Goal: Task Accomplishment & Management: Complete application form

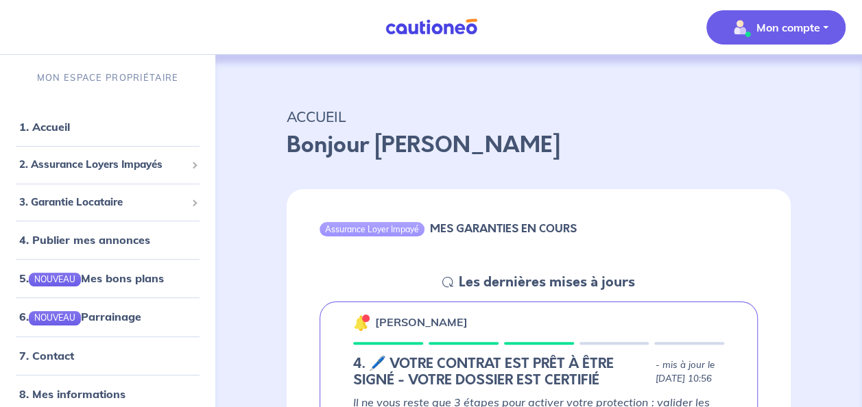
click at [795, 23] on p "Mon compte" at bounding box center [788, 27] width 64 height 16
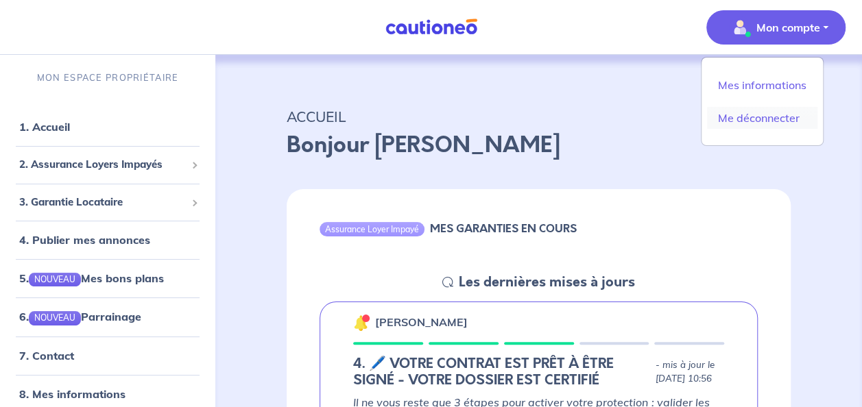
click at [783, 119] on link "Me déconnecter" at bounding box center [762, 118] width 110 height 22
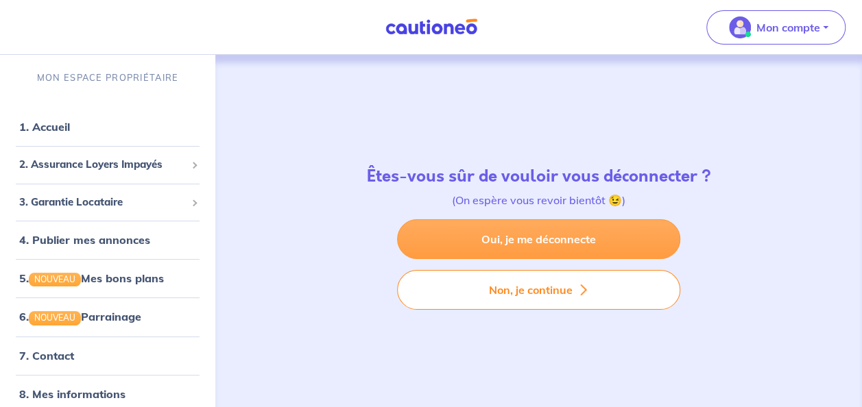
click at [564, 243] on link "Oui, je me déconnecte" at bounding box center [538, 239] width 283 height 40
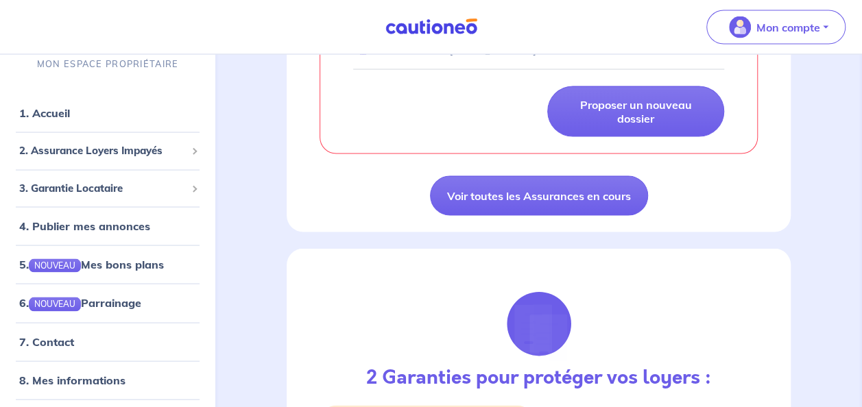
scroll to position [1292, 0]
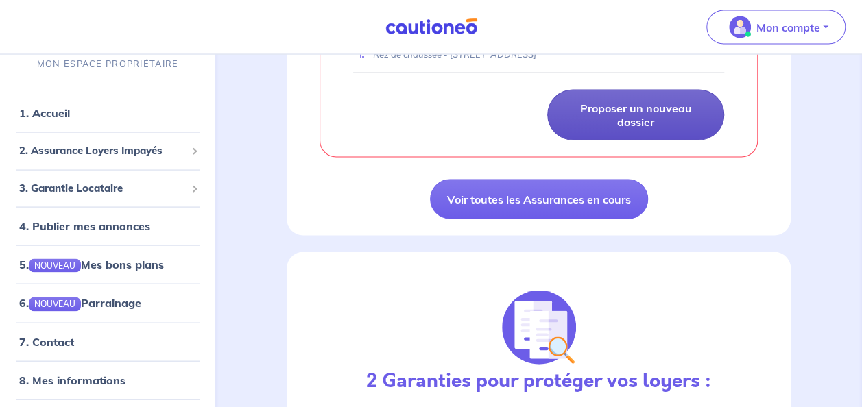
click at [657, 129] on p "Proposer un nouveau dossier" at bounding box center [635, 114] width 143 height 27
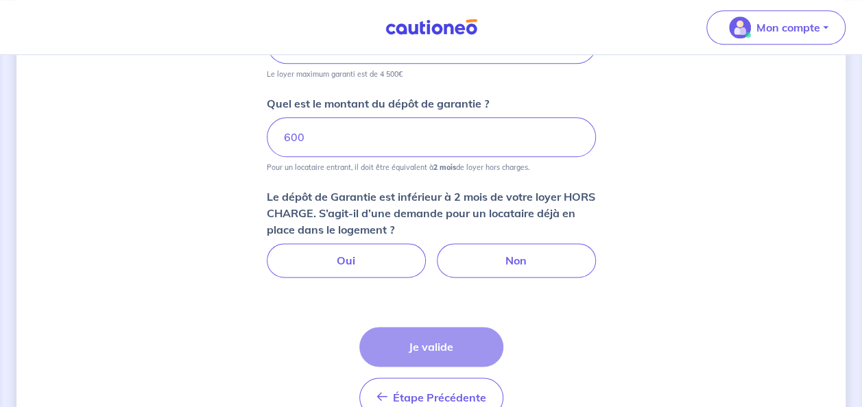
scroll to position [780, 0]
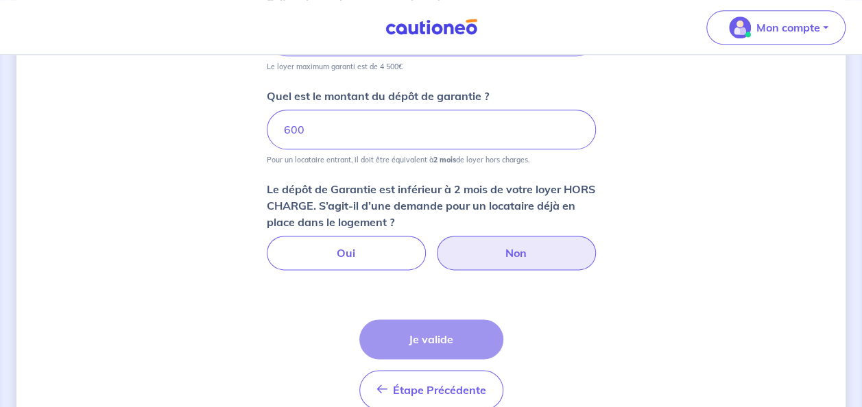
click at [501, 242] on label "Non" at bounding box center [516, 253] width 159 height 34
click at [435, 242] on input "Non" at bounding box center [430, 240] width 9 height 9
radio input "true"
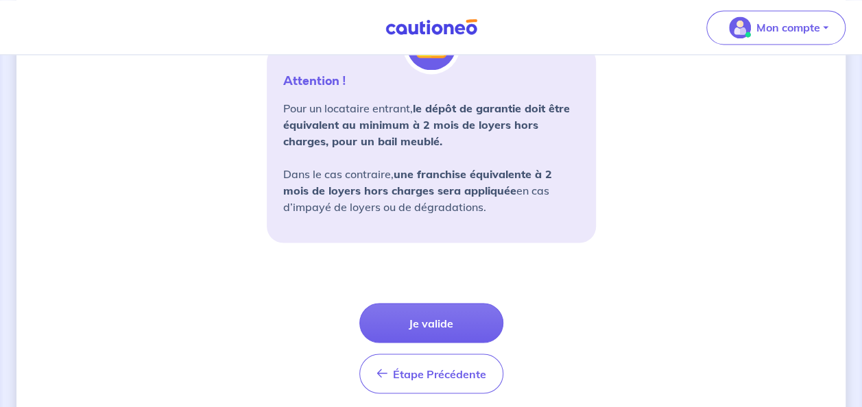
scroll to position [1056, 0]
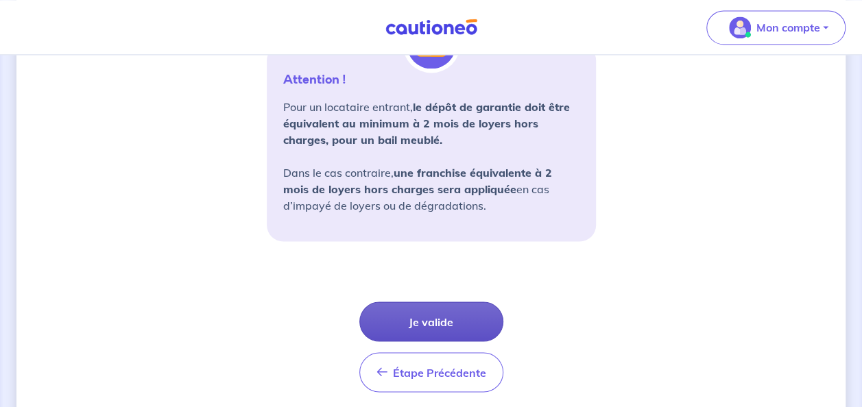
click at [438, 319] on button "Je valide" at bounding box center [431, 322] width 144 height 40
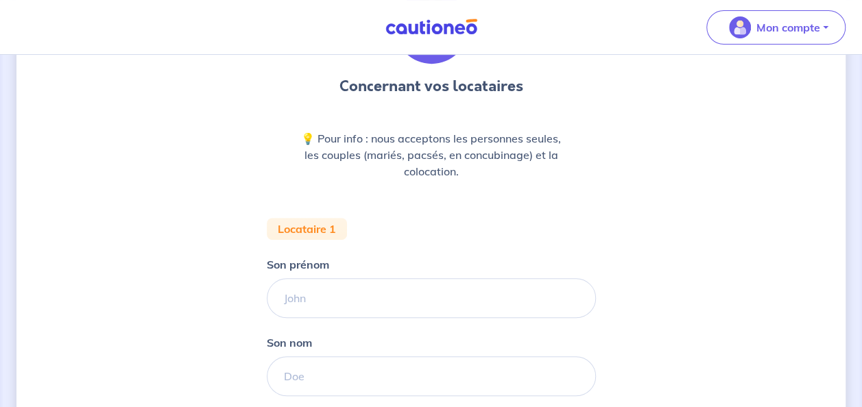
scroll to position [119, 0]
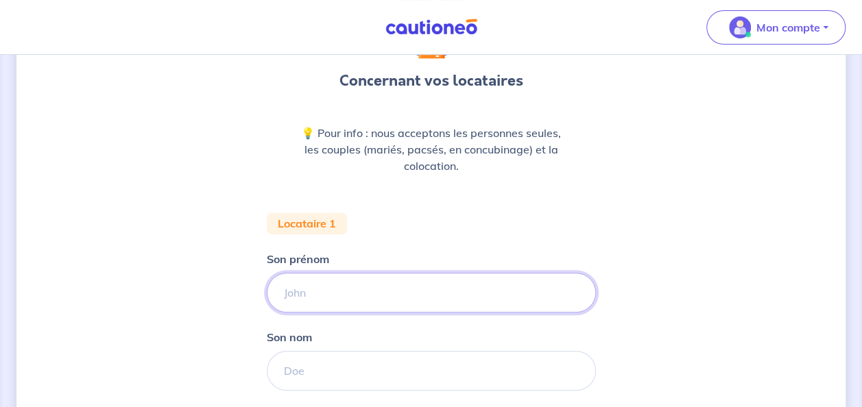
click at [359, 298] on input "Son prénom" at bounding box center [431, 293] width 329 height 40
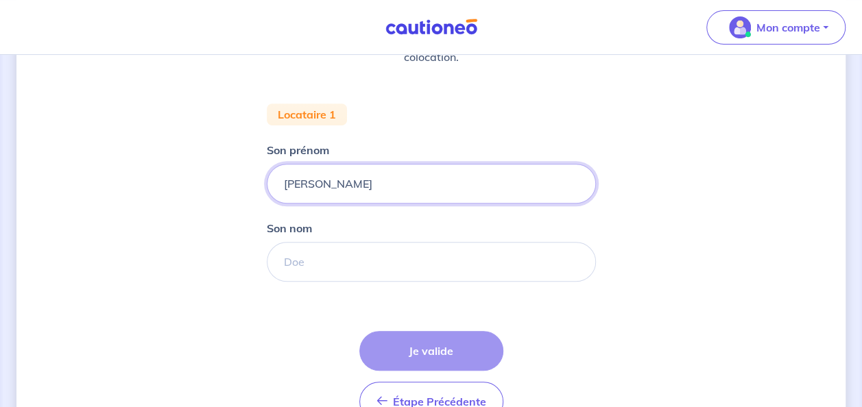
scroll to position [233, 0]
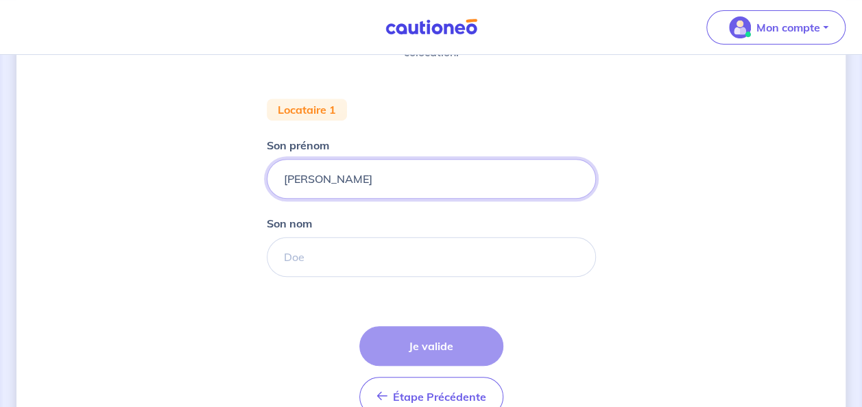
type input "Anne Marie"
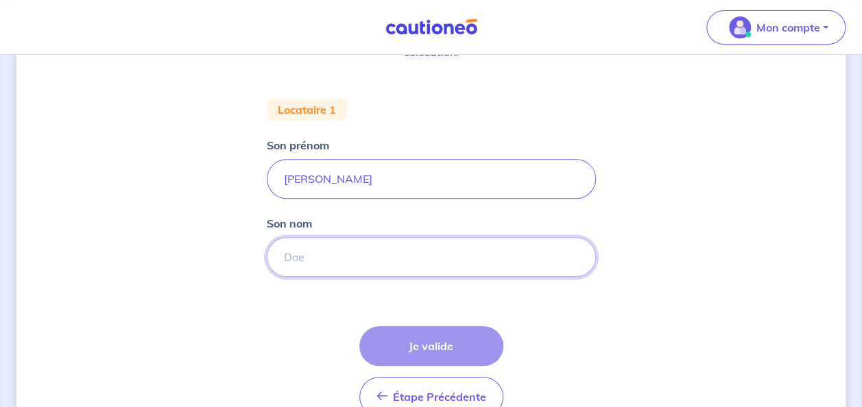
click at [324, 260] on input "Son nom" at bounding box center [431, 257] width 329 height 40
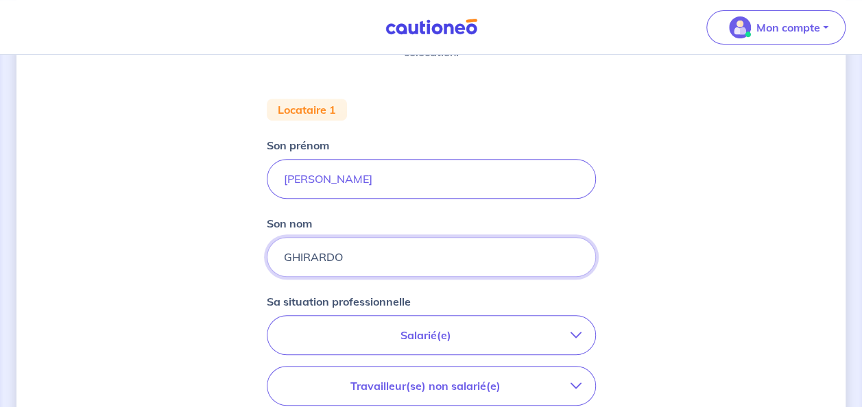
type input "GHIRARDO"
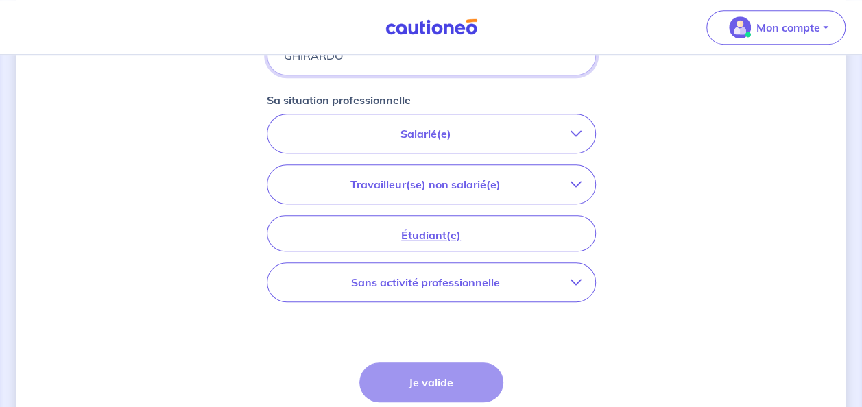
scroll to position [439, 0]
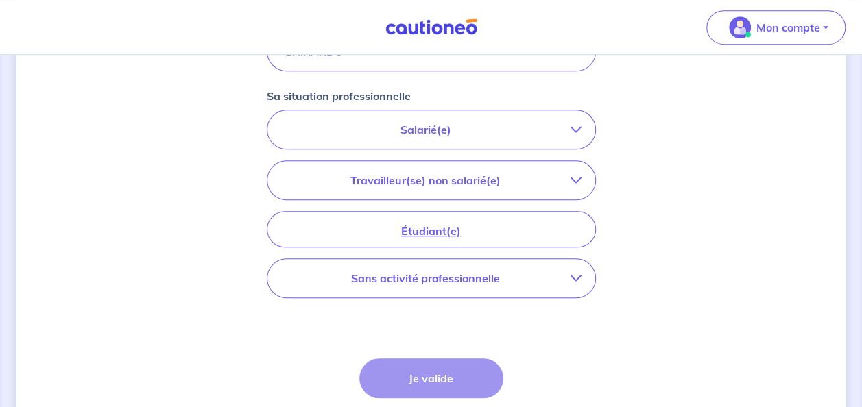
click at [578, 276] on icon "button" at bounding box center [575, 278] width 11 height 11
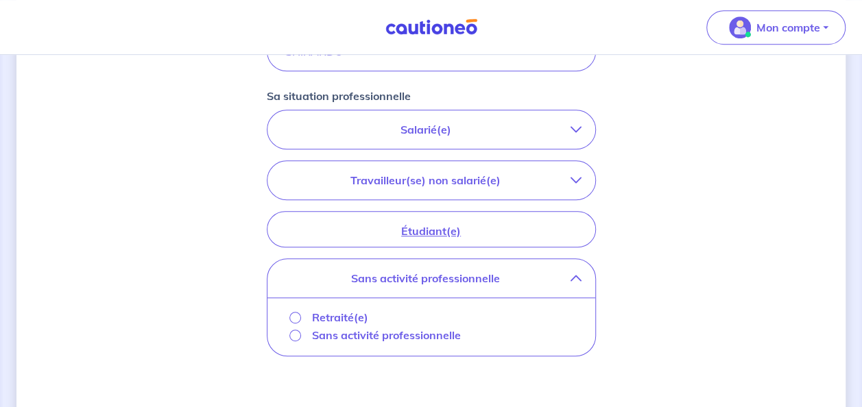
click at [319, 318] on p "Retraité(e)" at bounding box center [340, 317] width 56 height 16
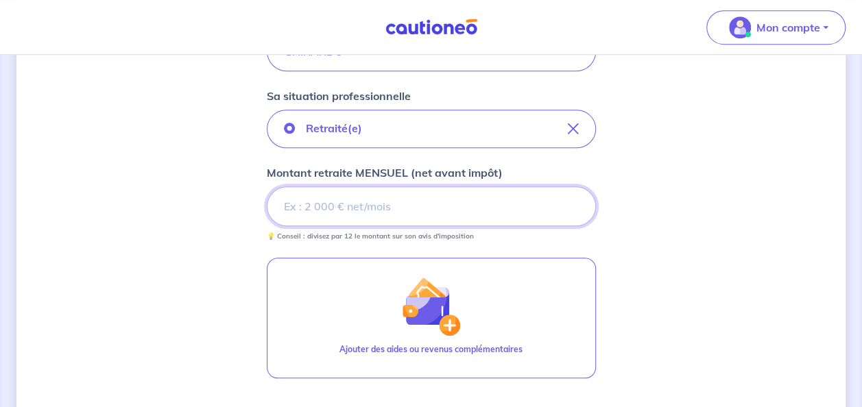
click at [376, 197] on input "Montant retraite MENSUEL (net avant impôt)" at bounding box center [431, 206] width 329 height 40
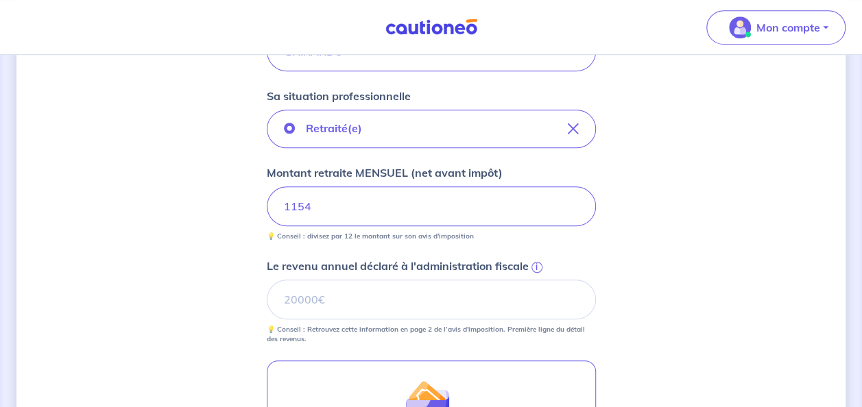
click at [735, 231] on div "Concernant vos locataires 💡 Pour info : nous acceptons les personnes seules, le…" at bounding box center [430, 160] width 829 height 1054
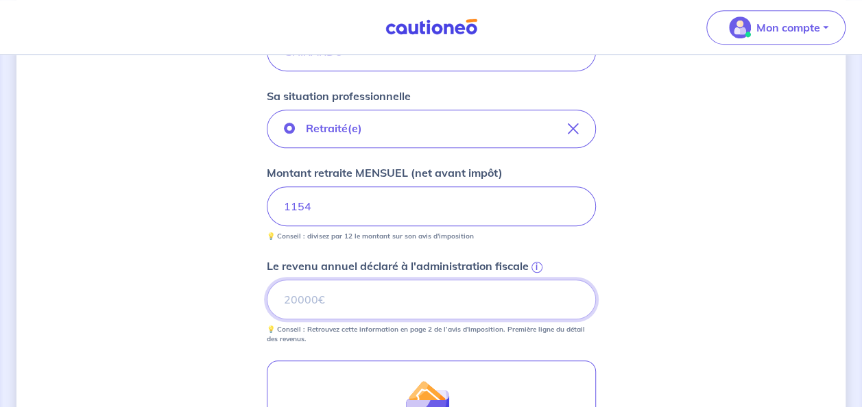
click at [389, 288] on input "Le revenu annuel déclaré à l'administration fiscale i" at bounding box center [431, 300] width 329 height 40
type input "4078"
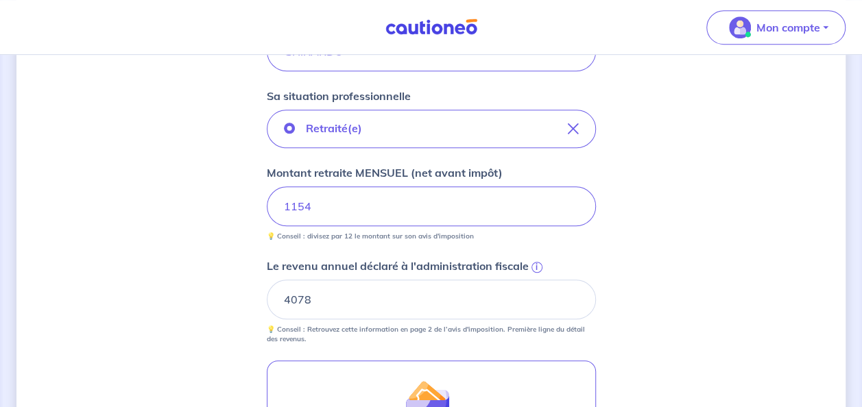
click at [747, 250] on div "Concernant vos locataires 💡 Pour info : nous acceptons les personnes seules, le…" at bounding box center [430, 160] width 829 height 1054
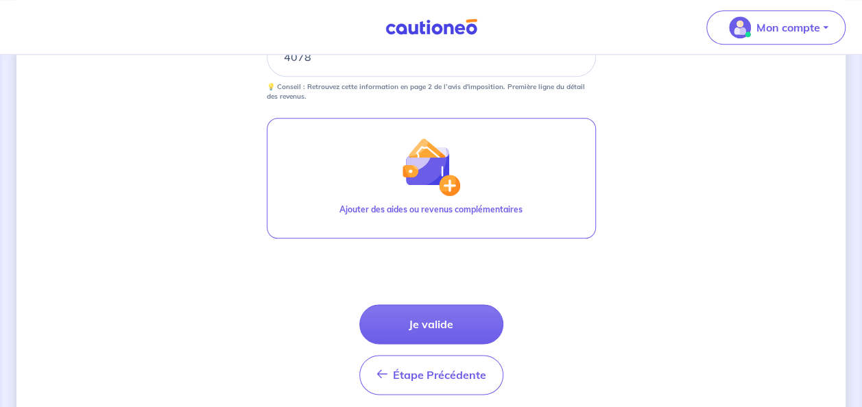
scroll to position [685, 0]
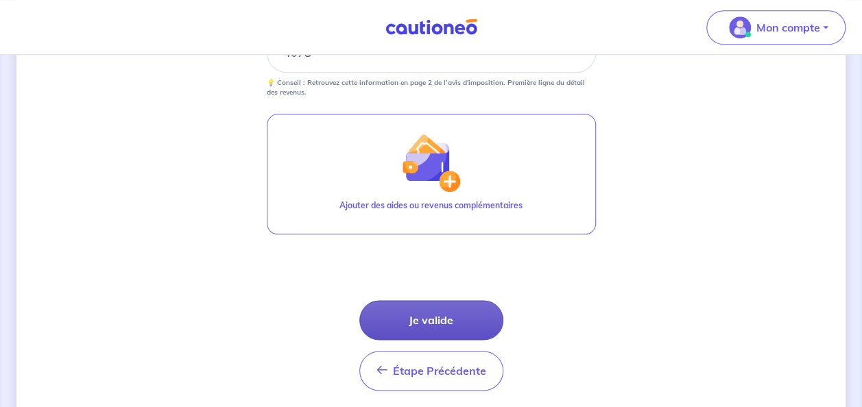
click at [473, 317] on button "Je valide" at bounding box center [431, 320] width 144 height 40
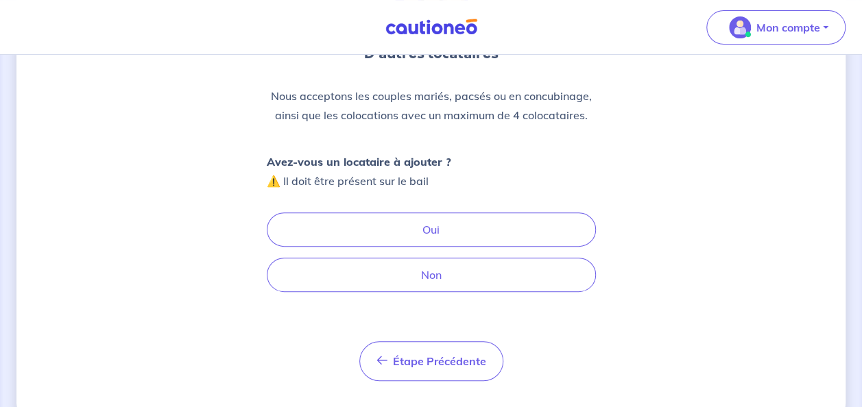
scroll to position [151, 0]
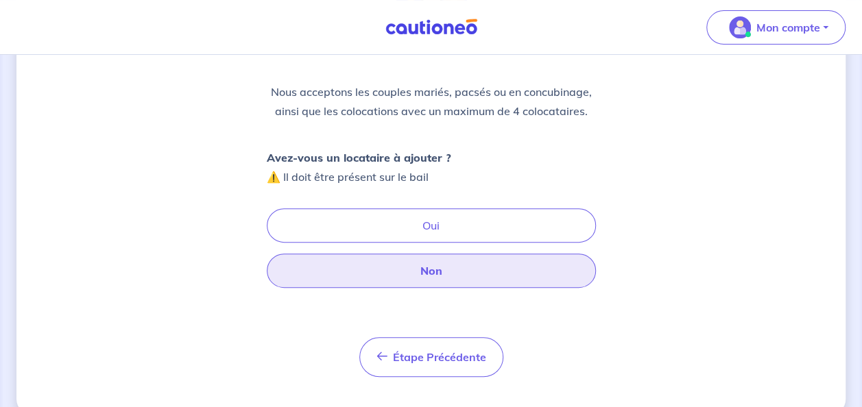
click at [483, 277] on button "Non" at bounding box center [431, 271] width 329 height 34
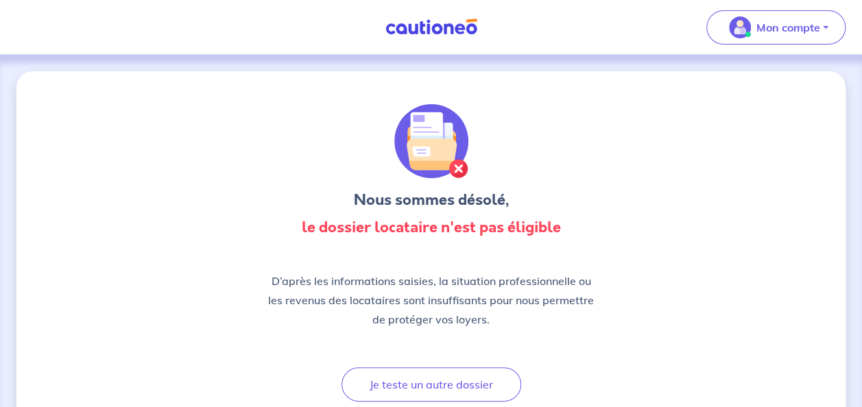
click at [458, 174] on img at bounding box center [431, 141] width 74 height 74
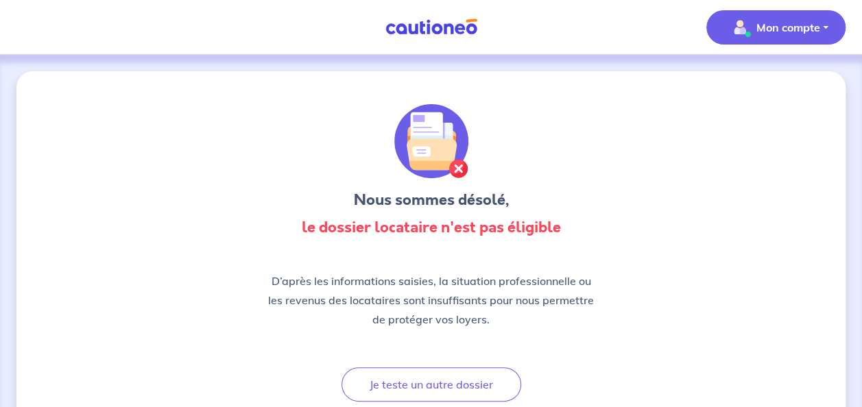
click at [824, 19] on button "Mon compte" at bounding box center [775, 27] width 139 height 34
click at [758, 119] on link "Me déconnecter" at bounding box center [762, 118] width 110 height 22
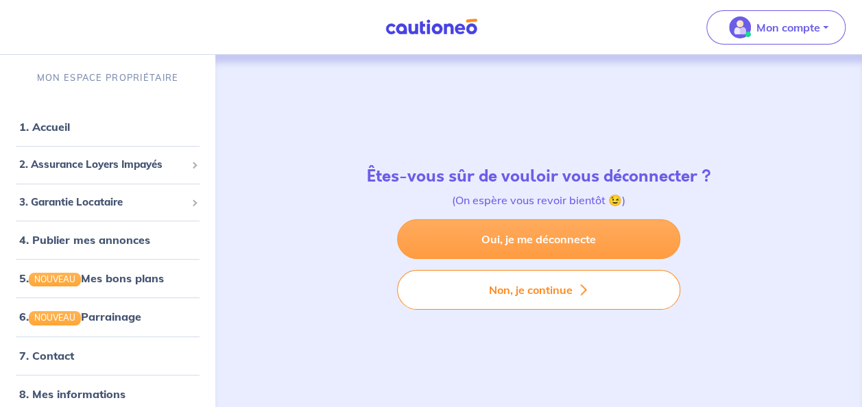
click at [598, 233] on link "Oui, je me déconnecte" at bounding box center [538, 239] width 283 height 40
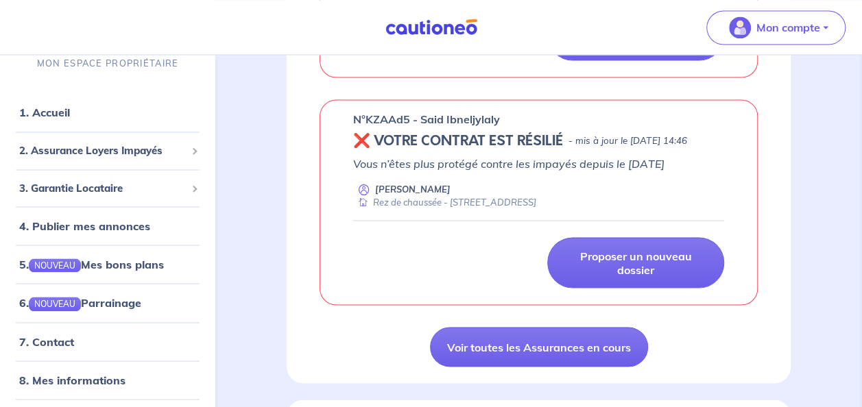
scroll to position [1156, 0]
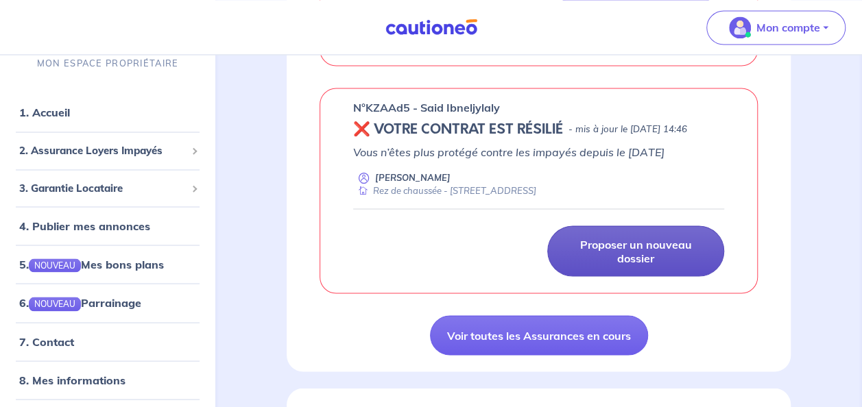
click at [644, 265] on p "Proposer un nouveau dossier" at bounding box center [635, 250] width 143 height 27
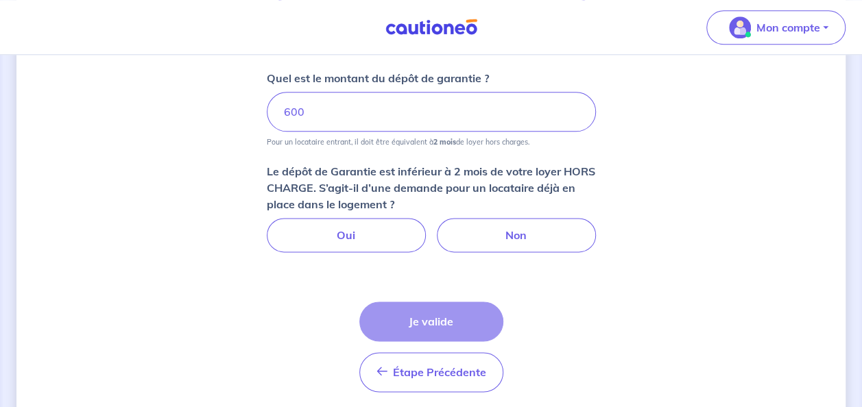
scroll to position [801, 0]
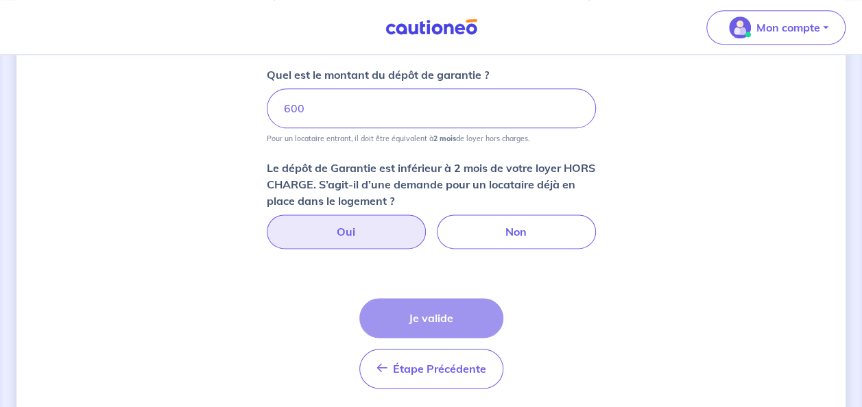
click at [376, 232] on label "Oui" at bounding box center [346, 232] width 159 height 34
click at [426, 223] on input "Oui" at bounding box center [430, 219] width 9 height 9
radio input "true"
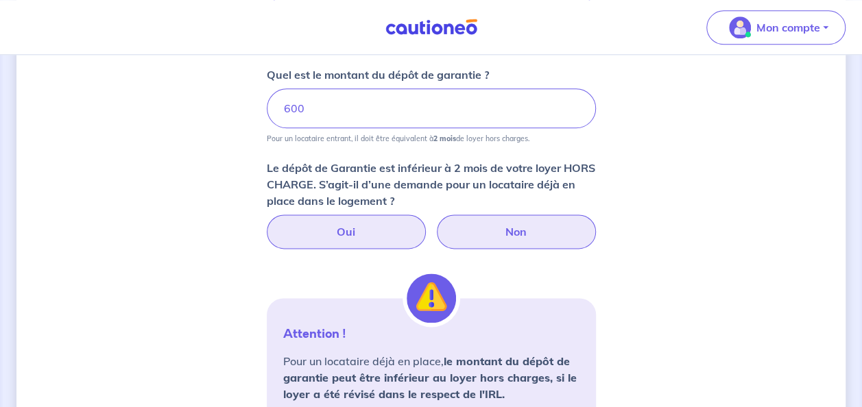
click at [461, 235] on label "Non" at bounding box center [516, 232] width 159 height 34
click at [435, 223] on input "Non" at bounding box center [430, 219] width 9 height 9
radio input "true"
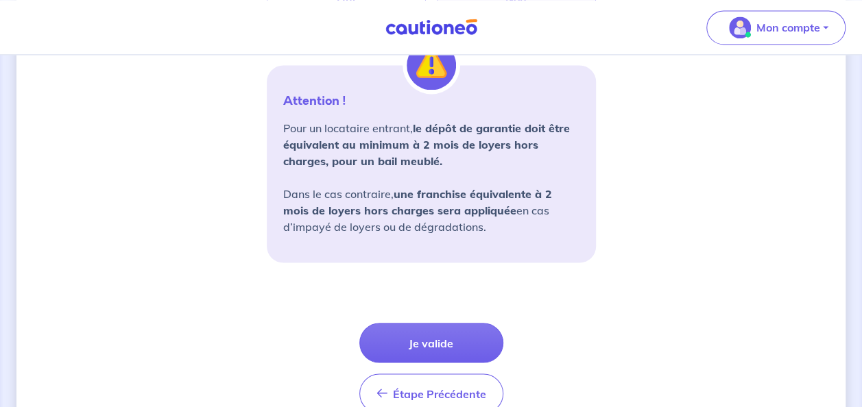
scroll to position [1093, 0]
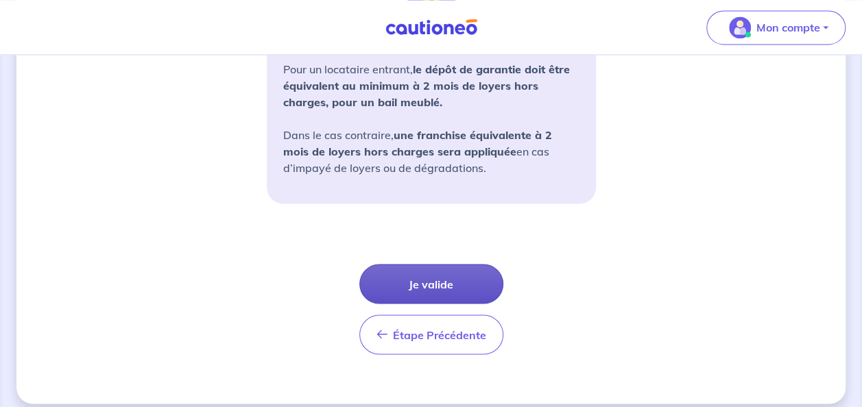
click at [487, 278] on button "Je valide" at bounding box center [431, 284] width 144 height 40
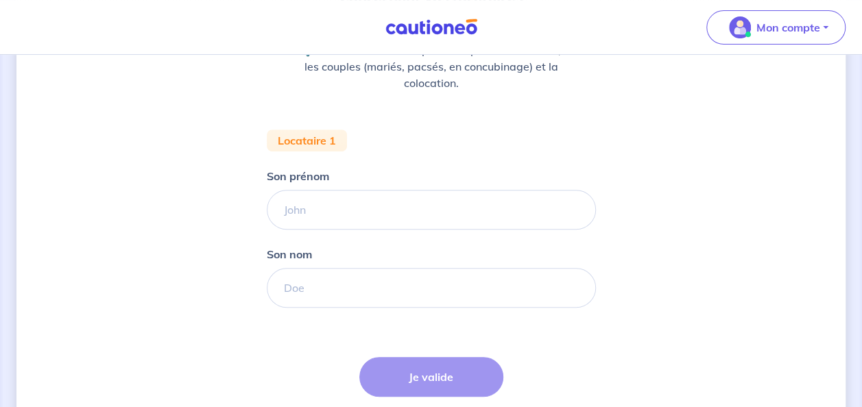
scroll to position [205, 0]
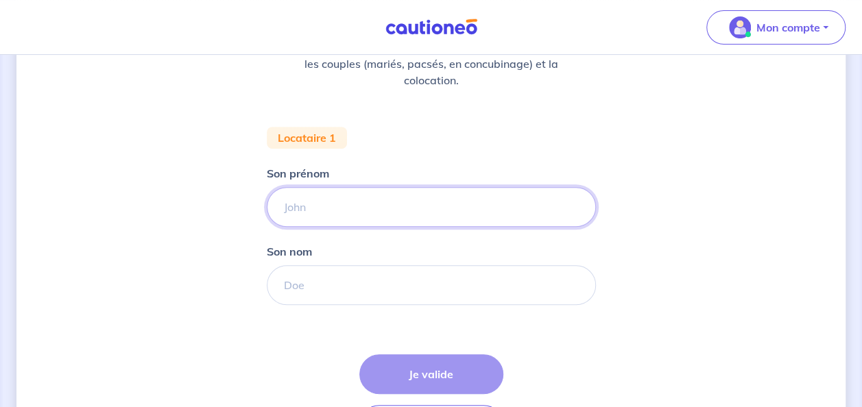
click at [359, 215] on input "Son prénom" at bounding box center [431, 207] width 329 height 40
type input "[PERSON_NAME]"
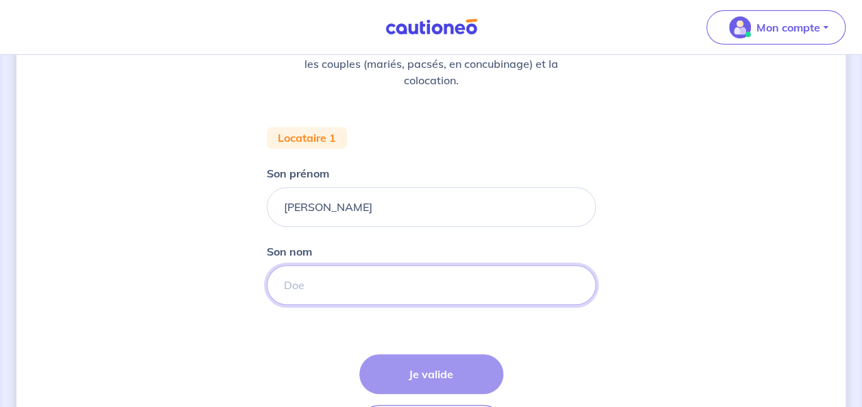
type input "GHIRARDO"
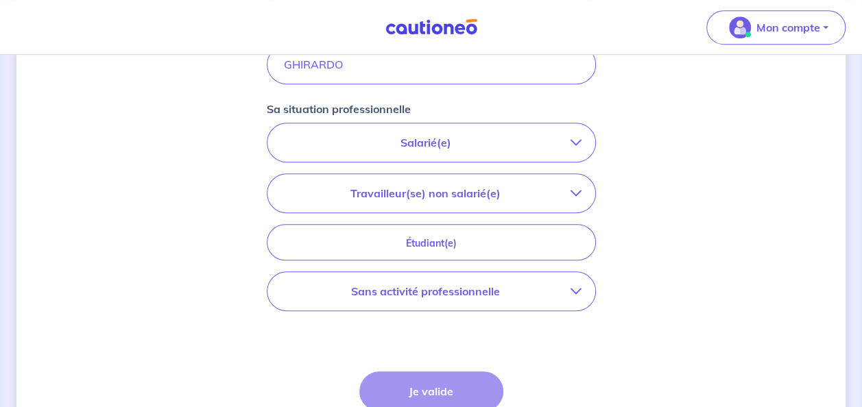
scroll to position [435, 0]
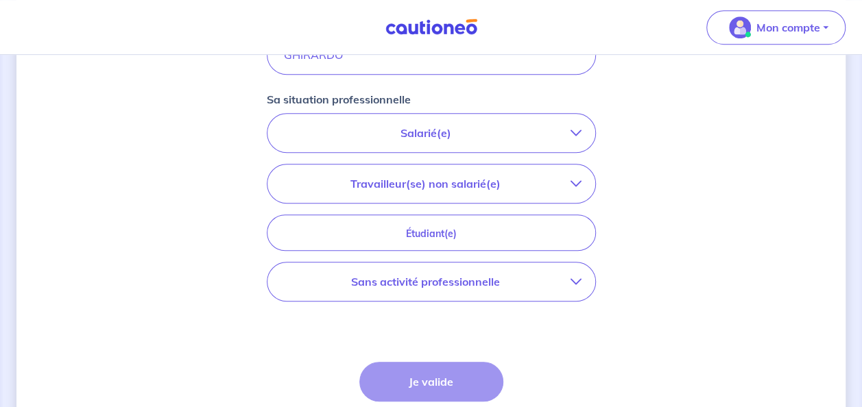
click at [579, 276] on icon "button" at bounding box center [575, 281] width 11 height 11
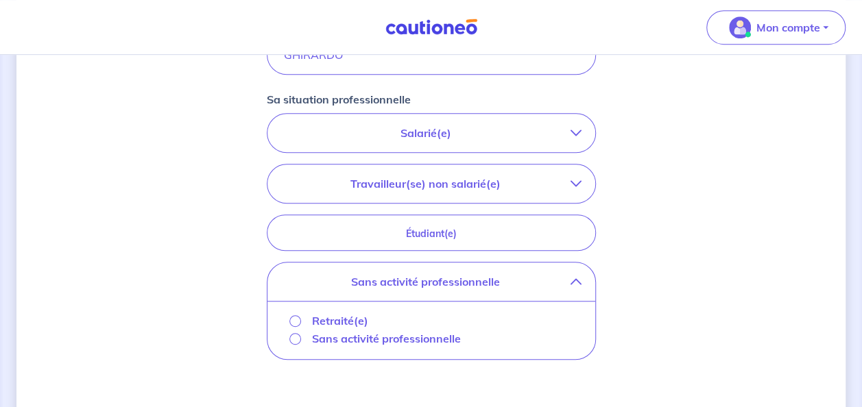
click at [321, 317] on p "Retraité(e)" at bounding box center [340, 321] width 56 height 16
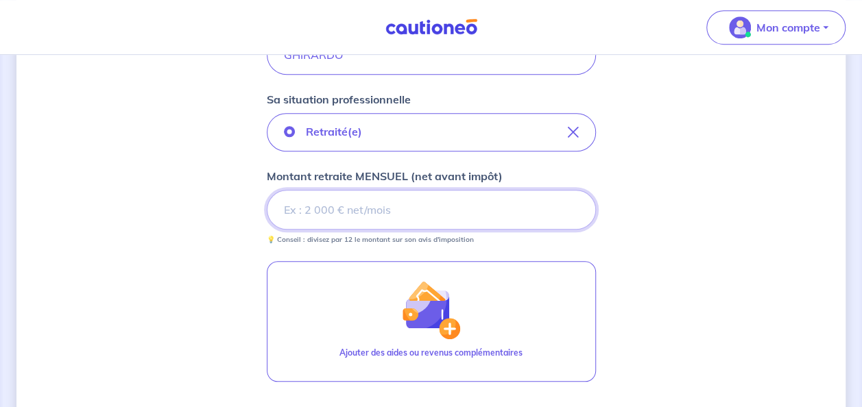
click at [393, 210] on input "Montant retraite MENSUEL (net avant impôt)" at bounding box center [431, 210] width 329 height 40
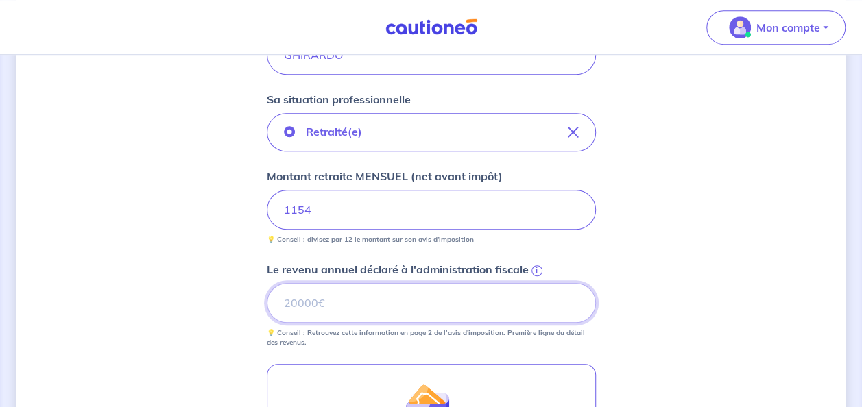
click at [360, 302] on input "Le revenu annuel déclaré à l'administration fiscale i" at bounding box center [431, 303] width 329 height 40
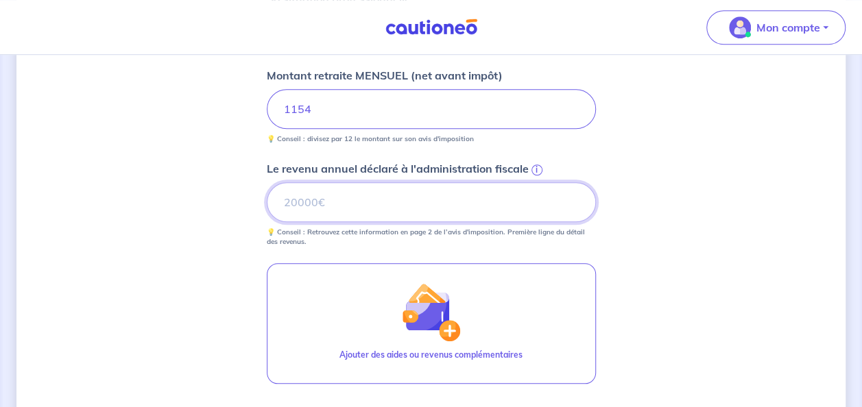
scroll to position [529, 0]
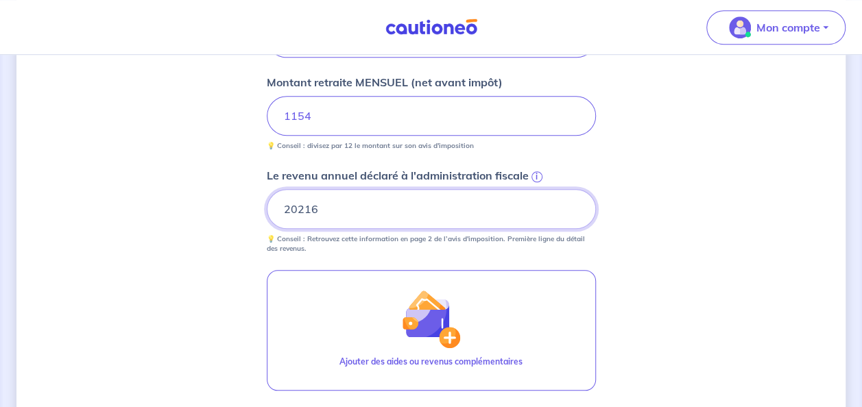
type input "20216"
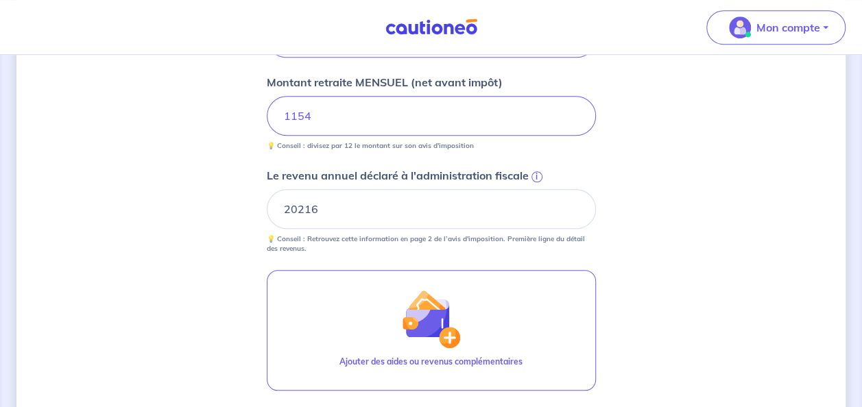
click at [765, 230] on div "Concernant vos locataires 💡 Pour info : nous acceptons les personnes seules, le…" at bounding box center [430, 69] width 829 height 1054
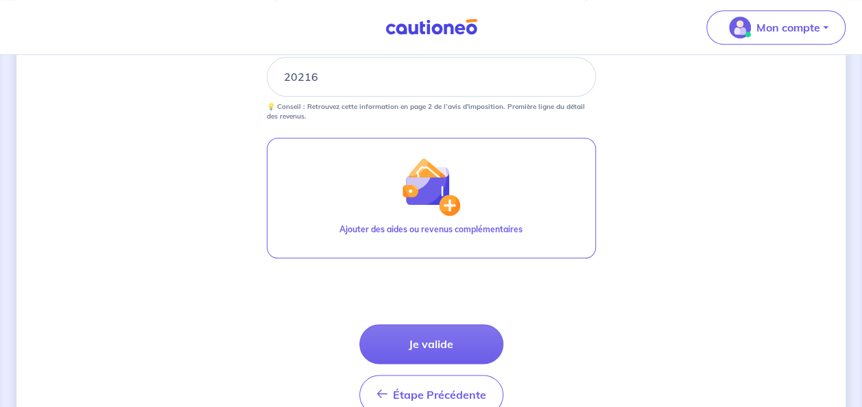
scroll to position [668, 0]
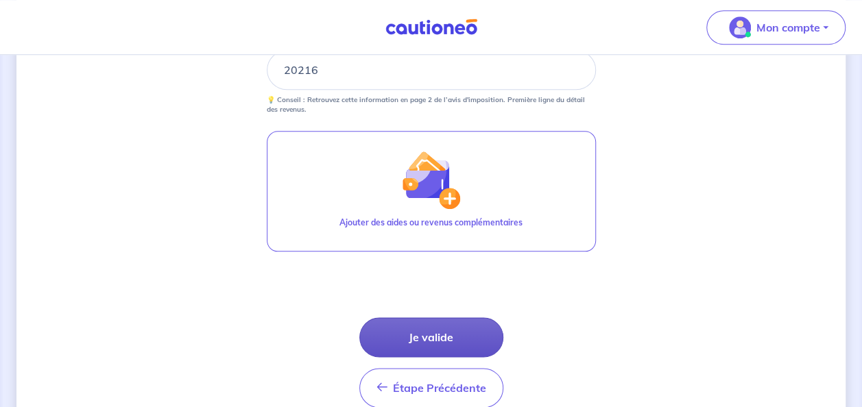
click at [433, 343] on button "Je valide" at bounding box center [431, 337] width 144 height 40
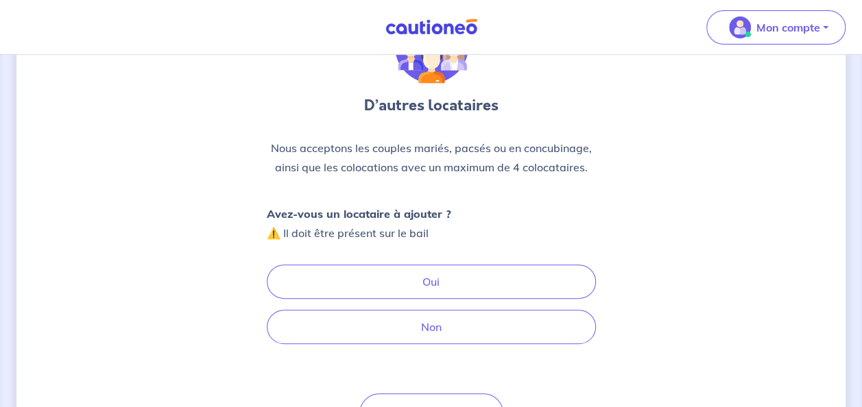
scroll to position [104, 0]
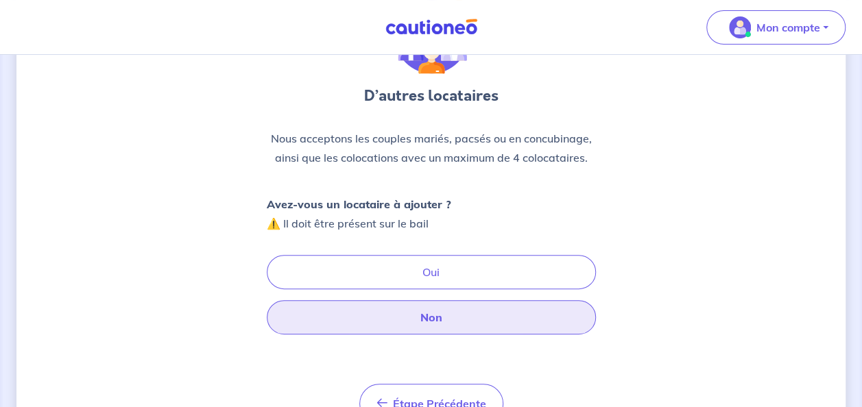
click at [547, 312] on button "Non" at bounding box center [431, 317] width 329 height 34
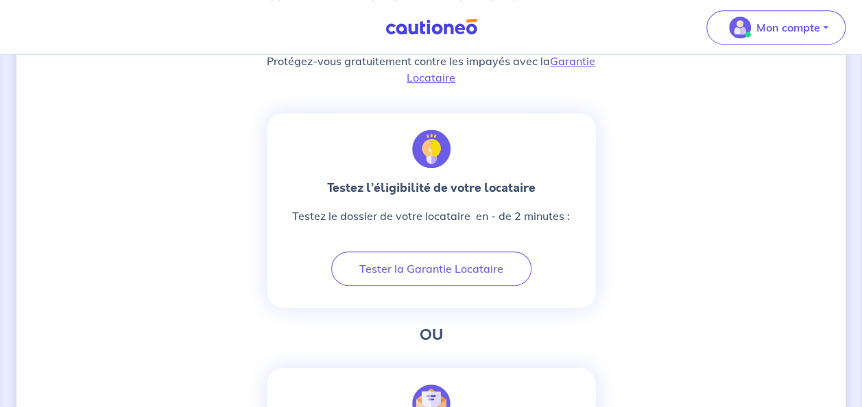
scroll to position [417, 0]
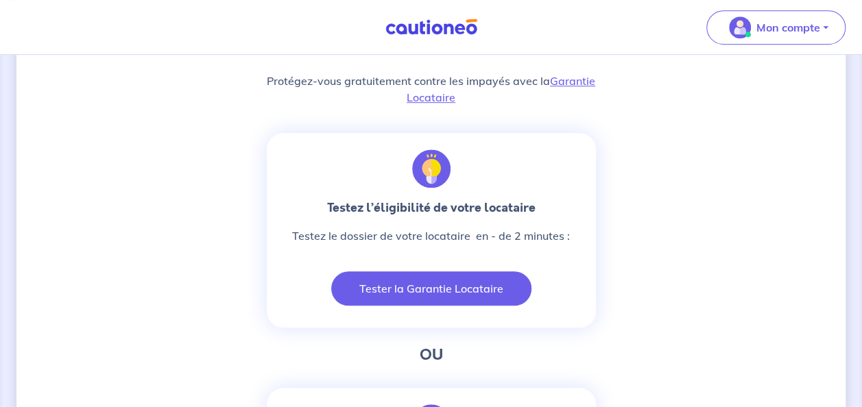
click at [509, 282] on button "Tester la Garantie Locataire" at bounding box center [431, 288] width 200 height 34
